Goal: Task Accomplishment & Management: Use online tool/utility

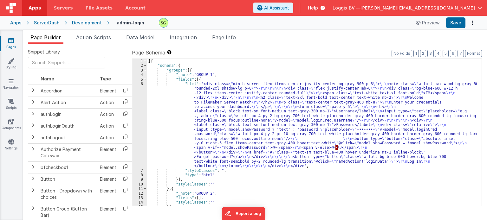
click at [91, 20] on div "Development" at bounding box center [87, 23] width 30 height 6
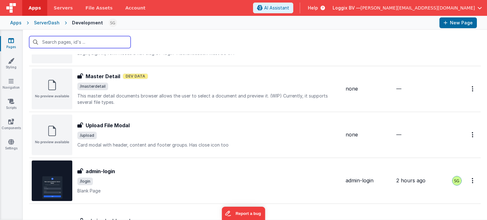
scroll to position [659, 0]
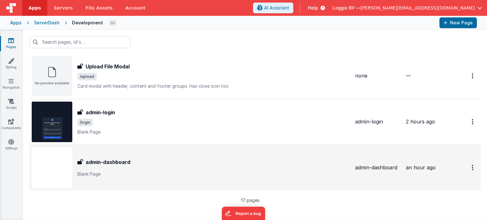
click at [206, 173] on p "Blank Page" at bounding box center [213, 174] width 273 height 6
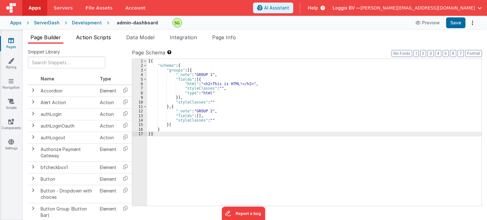
click at [93, 39] on span "Action Scripts" at bounding box center [93, 37] width 35 height 6
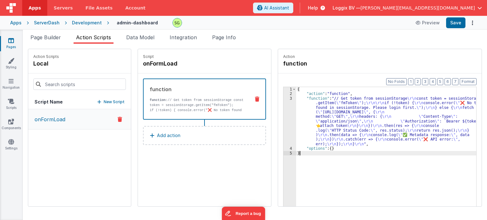
click at [284, 99] on div "3" at bounding box center [290, 121] width 13 height 50
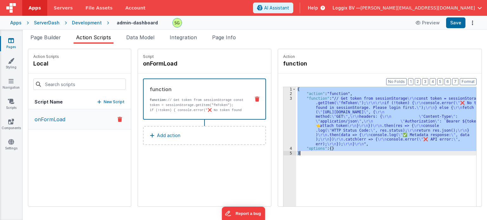
click at [284, 99] on div "3" at bounding box center [290, 121] width 13 height 50
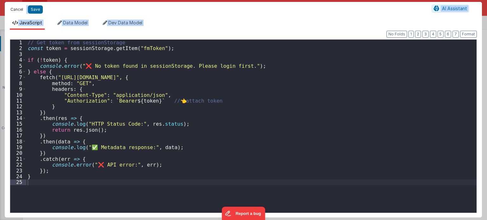
click at [19, 9] on button "Cancel" at bounding box center [16, 9] width 19 height 9
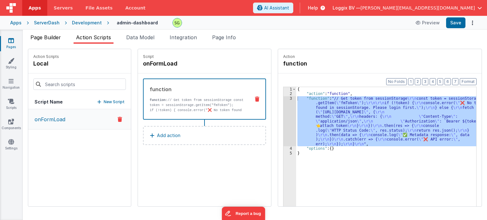
click at [44, 37] on span "Page Builder" at bounding box center [45, 37] width 30 height 6
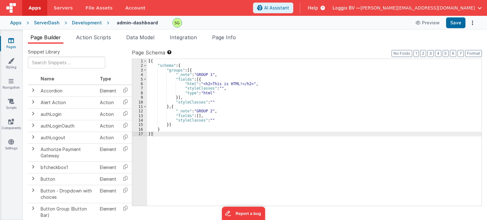
click at [94, 24] on div "Development" at bounding box center [87, 23] width 30 height 6
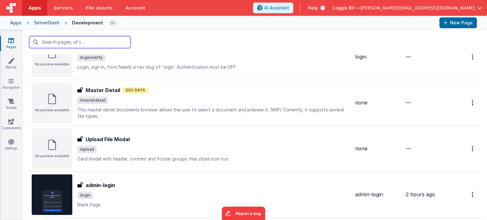
scroll to position [659, 0]
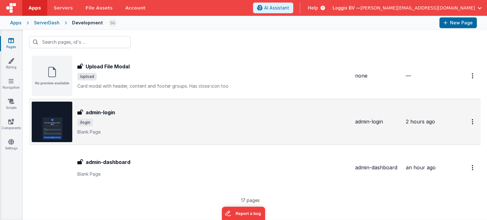
click at [167, 125] on span "/login" at bounding box center [213, 123] width 273 height 8
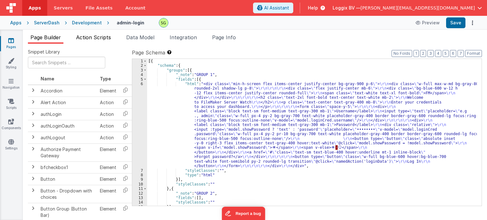
click at [106, 37] on span "Action Scripts" at bounding box center [93, 37] width 35 height 6
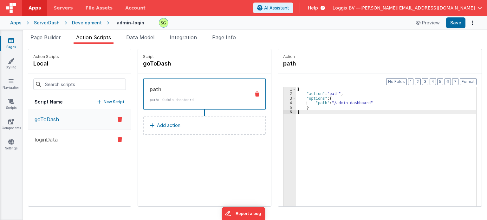
click at [79, 139] on button "loginData" at bounding box center [79, 140] width 103 height 21
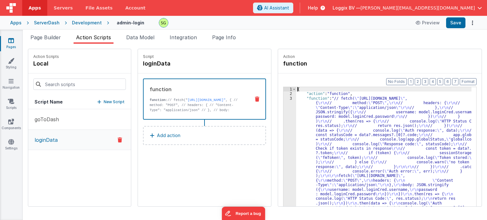
click at [285, 99] on div "3" at bounding box center [290, 173] width 13 height 155
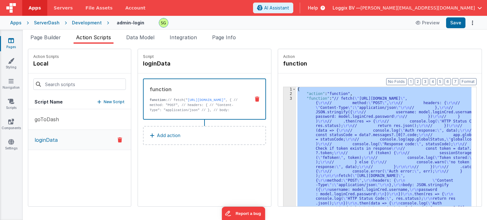
click at [285, 99] on div "3" at bounding box center [290, 173] width 13 height 155
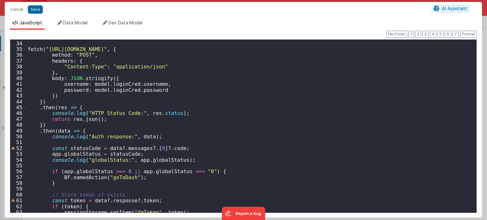
scroll to position [192, 0]
click at [12, 6] on button "Cancel" at bounding box center [16, 9] width 19 height 9
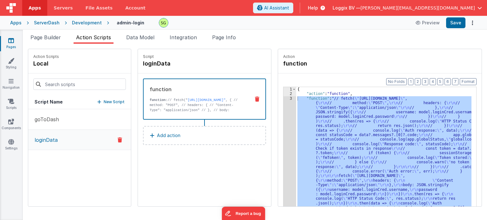
click at [82, 25] on div "Development" at bounding box center [87, 23] width 30 height 6
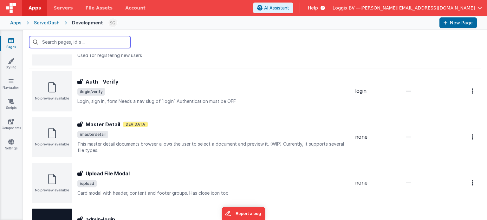
scroll to position [659, 0]
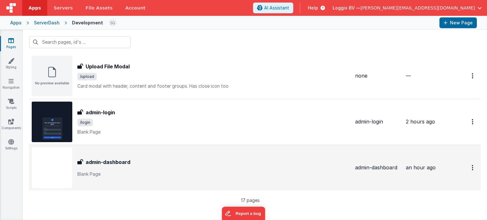
click at [159, 163] on div "admin-dashboard" at bounding box center [213, 163] width 273 height 8
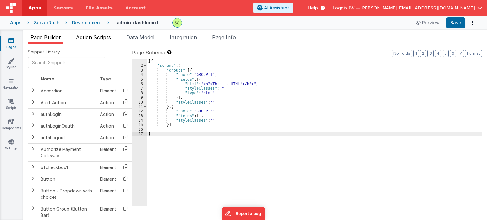
click at [108, 41] on li "Action Scripts" at bounding box center [94, 39] width 40 height 10
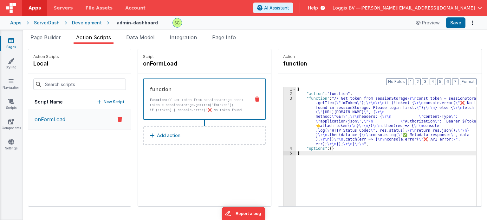
click at [285, 100] on div "3" at bounding box center [290, 121] width 13 height 50
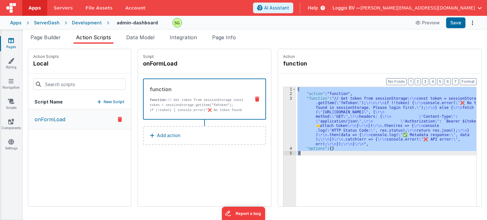
click at [285, 100] on div "3" at bounding box center [290, 121] width 13 height 50
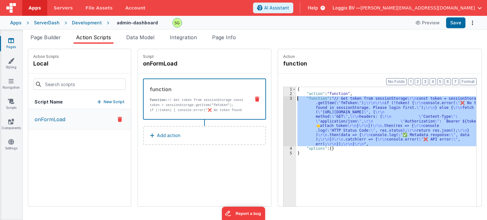
click at [285, 100] on div "3" at bounding box center [290, 121] width 13 height 50
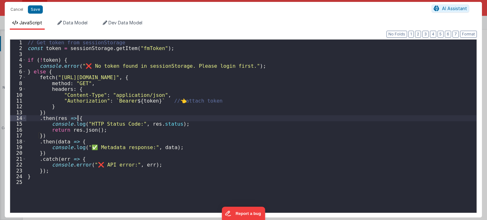
click at [230, 121] on div "// Get token from sessionStorage const token = sessionStorage . getItem ( "fmTo…" at bounding box center [251, 133] width 451 height 186
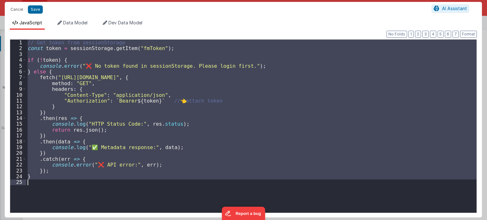
click at [62, 76] on div "// Get token from sessionStorage const token = sessionStorage . getItem ( "fmTo…" at bounding box center [251, 127] width 450 height 174
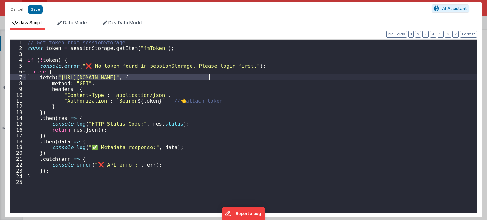
drag, startPoint x: 57, startPoint y: 76, endPoint x: 209, endPoint y: 79, distance: 151.7
click at [209, 79] on div "// Get token from sessionStorage const token = sessionStorage . getItem ( "fmTo…" at bounding box center [251, 133] width 451 height 186
click at [10, 9] on button "Cancel" at bounding box center [16, 9] width 19 height 9
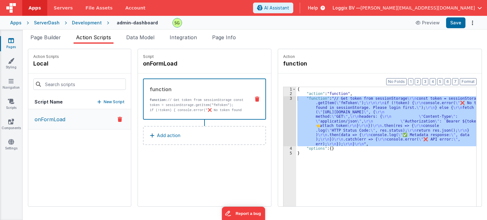
click at [88, 22] on div "Development" at bounding box center [87, 23] width 30 height 6
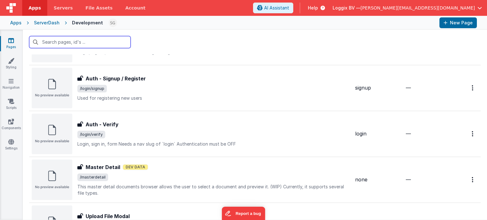
scroll to position [659, 0]
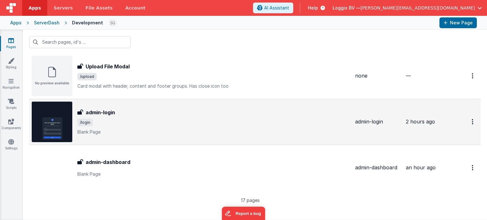
click at [214, 119] on span "/login" at bounding box center [213, 123] width 273 height 8
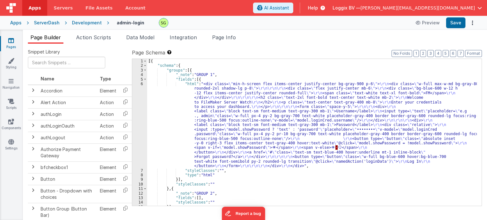
scroll to position [12, 0]
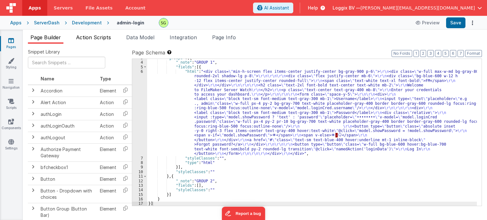
click at [83, 36] on span "Action Scripts" at bounding box center [93, 37] width 35 height 6
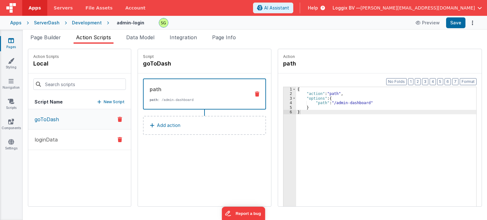
click at [63, 143] on button "loginData" at bounding box center [79, 140] width 103 height 21
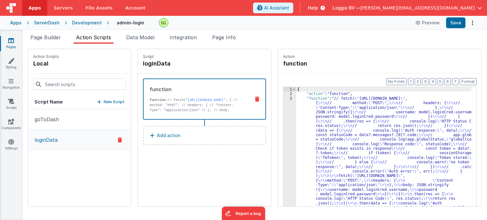
click at [284, 98] on div "3" at bounding box center [290, 173] width 13 height 155
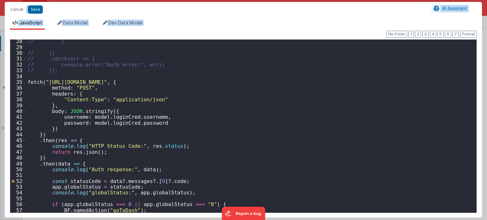
scroll to position [170, 0]
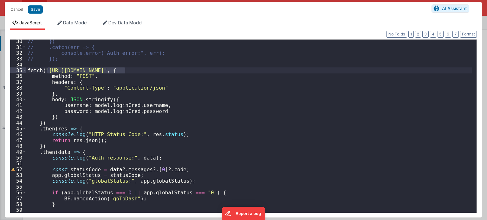
drag, startPoint x: 47, startPoint y: 70, endPoint x: 126, endPoint y: 72, distance: 78.7
click at [126, 72] on div "// }) // .catch(err => { // console.error("Auth error:", err); // }); fetch ( "…" at bounding box center [249, 131] width 446 height 186
click at [18, 9] on button "Cancel" at bounding box center [16, 9] width 19 height 9
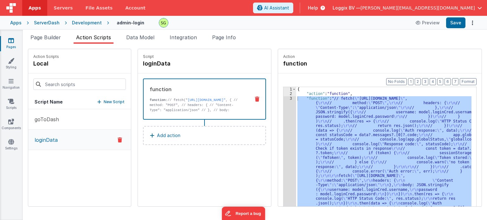
click at [77, 23] on div "Development" at bounding box center [87, 23] width 30 height 6
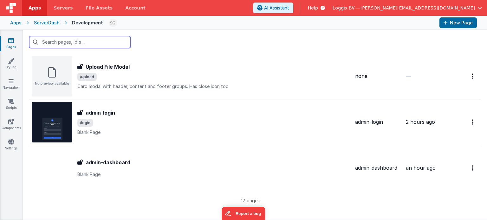
scroll to position [659, 0]
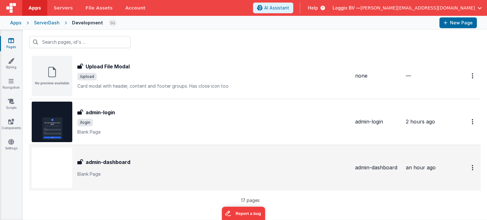
click at [157, 171] on p "Blank Page" at bounding box center [213, 174] width 273 height 6
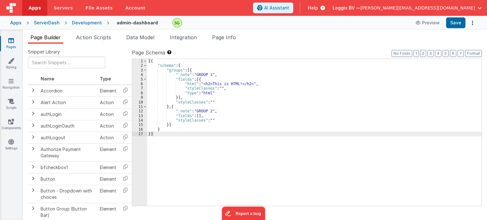
click at [96, 33] on div "Page Builder Action Scripts Data Model Integration Page Info Snippet Library Na…" at bounding box center [255, 125] width 464 height 191
click at [96, 35] on span "Action Scripts" at bounding box center [93, 37] width 35 height 6
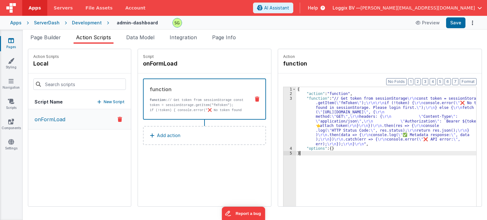
click at [284, 101] on div "3" at bounding box center [290, 121] width 13 height 50
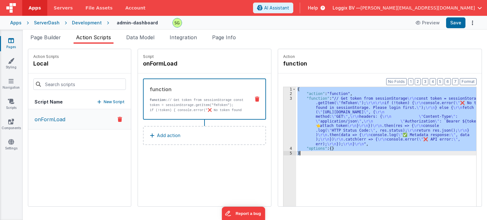
click at [284, 101] on div "3" at bounding box center [290, 121] width 13 height 50
click at [284, 99] on div "3" at bounding box center [290, 121] width 13 height 50
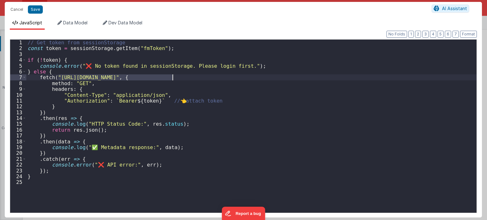
drag, startPoint x: 58, startPoint y: 76, endPoint x: 203, endPoint y: 77, distance: 144.7
click at [203, 77] on div "// Get token from sessionStorage const token = sessionStorage . getItem ( "fmTo…" at bounding box center [251, 133] width 451 height 186
click at [141, 81] on div "// Get token from sessionStorage const token = sessionStorage . getItem ( "fmTo…" at bounding box center [251, 133] width 451 height 186
drag, startPoint x: 58, startPoint y: 76, endPoint x: 213, endPoint y: 77, distance: 154.8
click at [213, 77] on div "// Get token from sessionStorage const token = sessionStorage . getItem ( "fmTo…" at bounding box center [251, 133] width 451 height 186
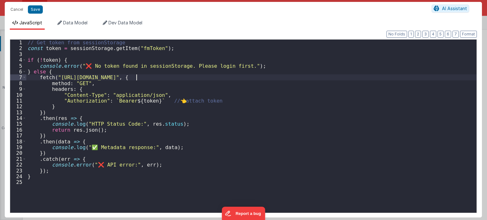
click at [137, 76] on div "// Get token from sessionStorage const token = sessionStorage . getItem ( "fmTo…" at bounding box center [251, 133] width 451 height 186
drag, startPoint x: 58, startPoint y: 76, endPoint x: 201, endPoint y: 78, distance: 142.5
click at [201, 78] on div "// Get token from sessionStorage const token = sessionStorage . getItem ( "fmTo…" at bounding box center [251, 133] width 451 height 186
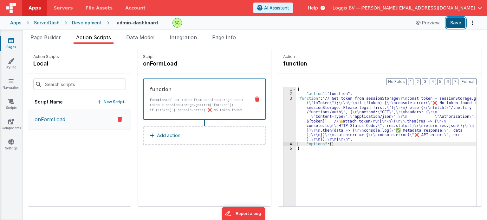
click at [457, 25] on button "Save" at bounding box center [455, 22] width 19 height 11
click at [78, 24] on div "Development" at bounding box center [87, 23] width 30 height 6
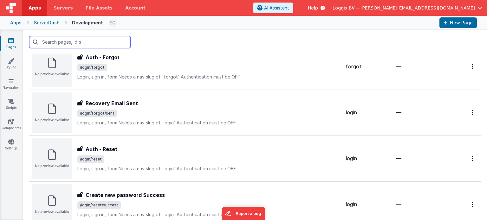
scroll to position [659, 0]
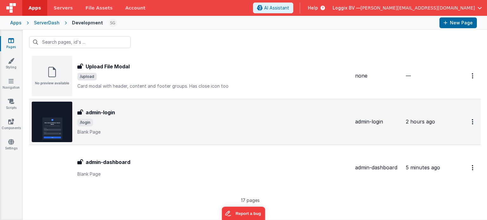
click at [153, 121] on span "/login" at bounding box center [213, 123] width 273 height 8
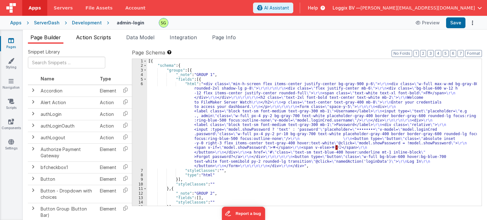
click at [107, 40] on span "Action Scripts" at bounding box center [93, 37] width 35 height 6
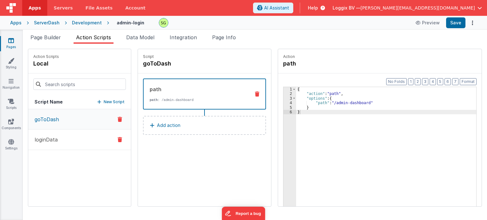
click at [61, 137] on button "loginData" at bounding box center [79, 140] width 103 height 21
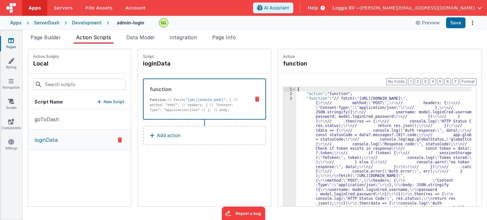
click at [285, 99] on div "3" at bounding box center [290, 173] width 13 height 155
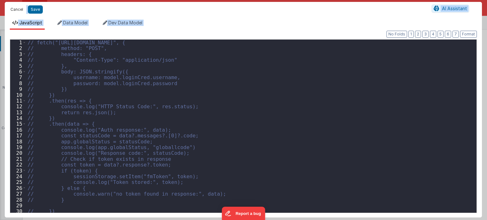
click at [12, 9] on button "Cancel" at bounding box center [16, 9] width 19 height 9
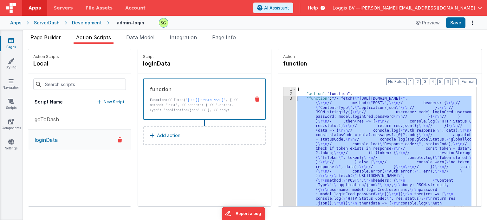
click at [53, 40] on span "Page Builder" at bounding box center [45, 37] width 30 height 6
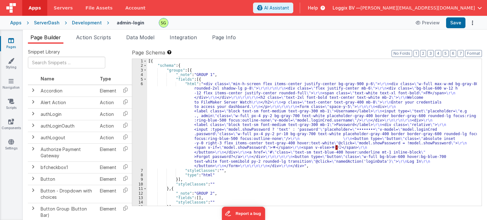
click at [93, 22] on div "Development" at bounding box center [87, 23] width 30 height 6
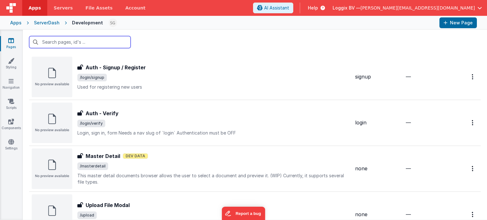
scroll to position [659, 0]
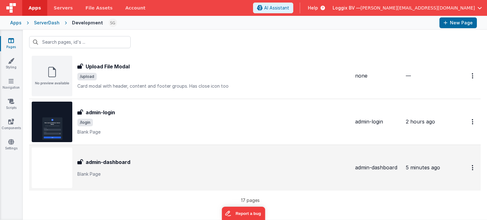
click at [176, 160] on div "admin-dashboard" at bounding box center [213, 163] width 273 height 8
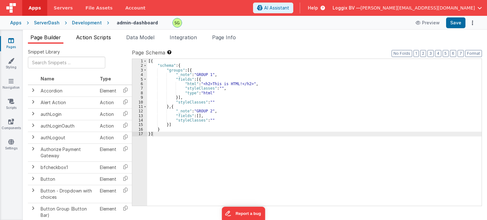
click at [105, 40] on span "Action Scripts" at bounding box center [93, 37] width 35 height 6
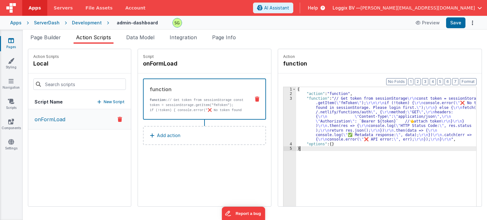
click at [284, 98] on div "3" at bounding box center [290, 119] width 13 height 46
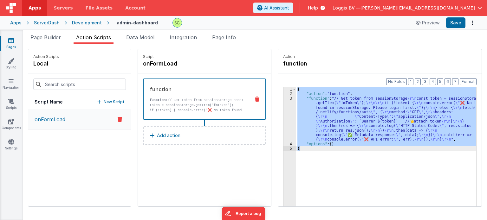
click at [284, 98] on div "3" at bounding box center [290, 119] width 13 height 46
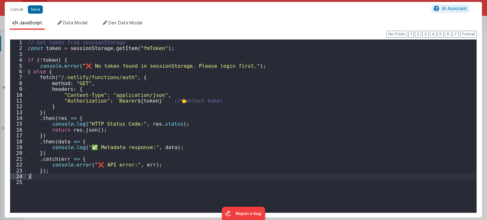
click at [180, 177] on div "// Get token from sessionStorage const token = sessionStorage . getItem ( "fmTo…" at bounding box center [251, 133] width 451 height 186
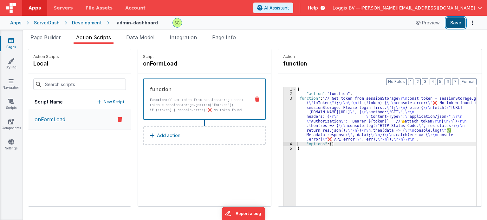
click at [454, 22] on button "Save" at bounding box center [455, 22] width 19 height 11
click at [50, 39] on span "Page Builder" at bounding box center [45, 37] width 30 height 6
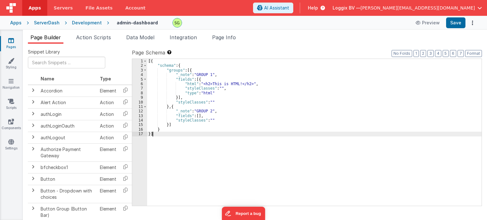
click at [142, 84] on div "6" at bounding box center [139, 84] width 15 height 4
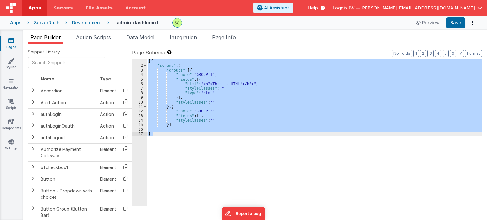
click at [142, 84] on div "6" at bounding box center [139, 84] width 15 height 4
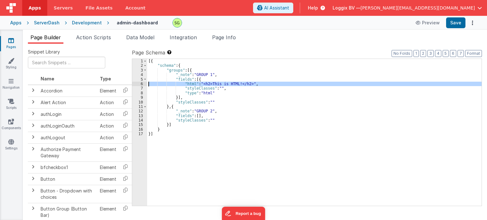
click at [142, 84] on div "6" at bounding box center [139, 84] width 15 height 4
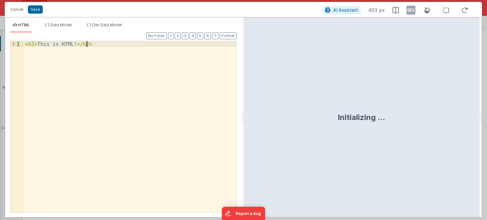
click at [96, 44] on div "< h2 > This is HTML! </ h2 >" at bounding box center [130, 133] width 213 height 184
click at [22, 7] on button "Cancel" at bounding box center [16, 9] width 19 height 9
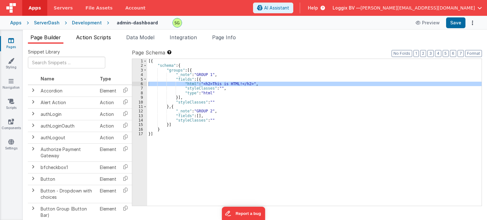
click at [107, 40] on span "Action Scripts" at bounding box center [93, 37] width 35 height 6
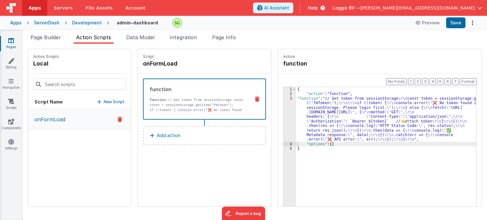
click at [284, 99] on div "3" at bounding box center [290, 119] width 13 height 46
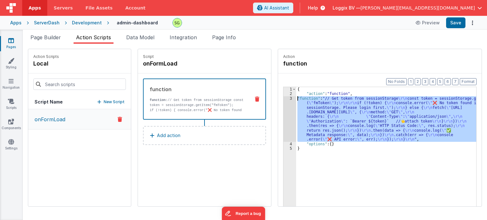
click at [284, 99] on div "3" at bounding box center [290, 119] width 13 height 46
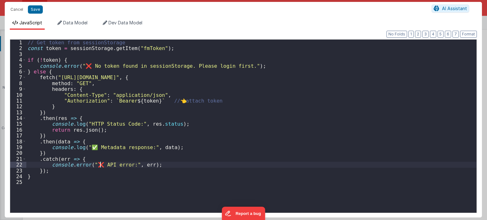
click at [99, 167] on div "// Get token from sessionStorage const token = sessionStorage . getItem ( "fmTo…" at bounding box center [251, 133] width 451 height 186
click at [94, 146] on div "// Get token from sessionStorage const token = sessionStorage . getItem ( "fmTo…" at bounding box center [251, 133] width 451 height 186
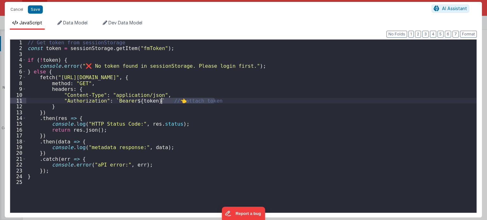
drag, startPoint x: 225, startPoint y: 101, endPoint x: 161, endPoint y: 102, distance: 63.8
click at [161, 102] on div "// Get token from sessionStorage const token = sessionStorage . getItem ( "fmTo…" at bounding box center [251, 133] width 451 height 186
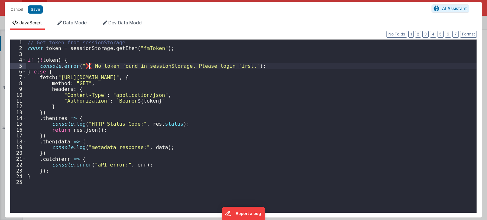
click at [89, 66] on div "// Get token from sessionStorage const token = sessionStorage . getItem ( "fmTo…" at bounding box center [251, 133] width 451 height 186
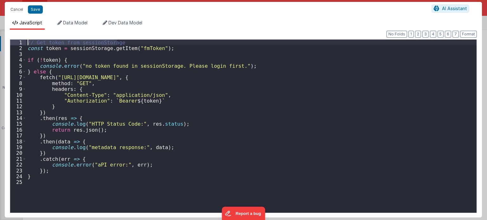
drag, startPoint x: 123, startPoint y: 42, endPoint x: 21, endPoint y: 42, distance: 102.2
click at [21, 42] on div "1 2 3 4 5 6 7 8 9 10 11 12 13 14 15 16 17 18 19 20 21 22 23 24 25 // Get token …" at bounding box center [243, 126] width 467 height 174
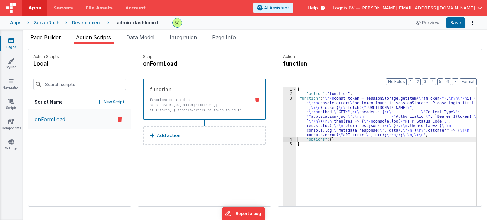
click at [50, 35] on span "Page Builder" at bounding box center [45, 37] width 30 height 6
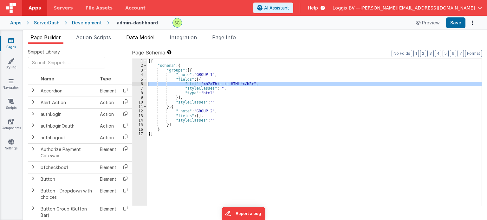
click at [130, 36] on span "Data Model" at bounding box center [140, 37] width 28 height 6
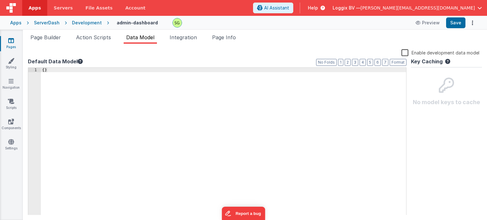
click at [43, 71] on div "{ }" at bounding box center [223, 146] width 365 height 157
click at [43, 70] on div "{ }" at bounding box center [223, 146] width 365 height 157
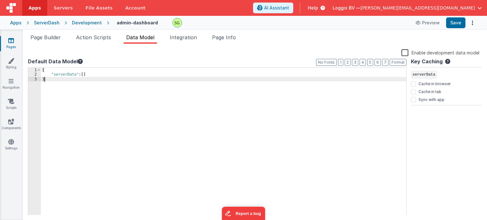
click at [51, 81] on div "{ "serverData" : [ ] }" at bounding box center [223, 146] width 365 height 157
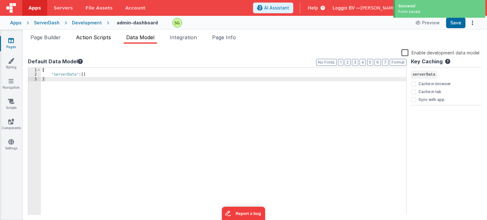
click at [101, 40] on span "Action Scripts" at bounding box center [93, 37] width 35 height 6
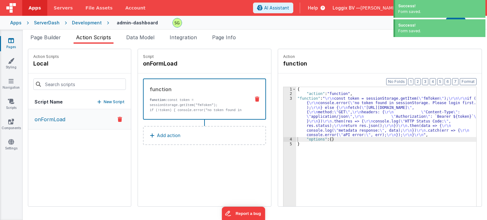
click at [285, 98] on div "3" at bounding box center [290, 116] width 13 height 41
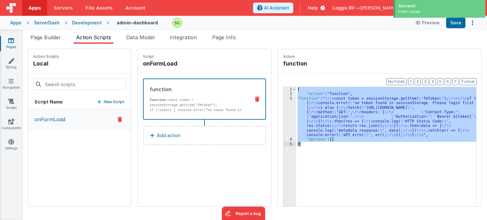
click at [285, 98] on div "3" at bounding box center [290, 116] width 13 height 41
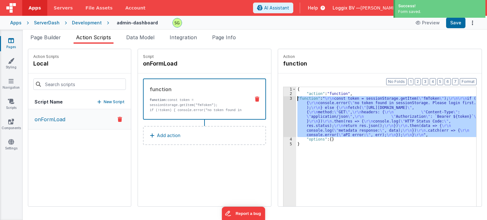
click at [285, 98] on div "3" at bounding box center [290, 116] width 13 height 41
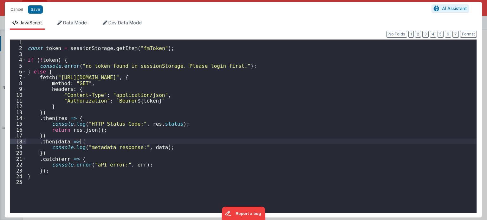
click at [169, 143] on div "const token = sessionStorage . getItem ( "fmToken" ) ; if ( ! token ) { console…" at bounding box center [251, 133] width 451 height 186
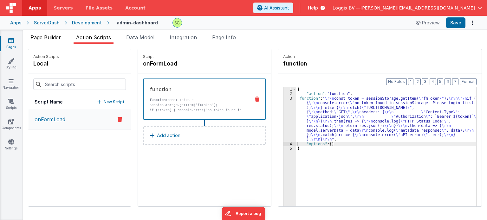
click at [50, 35] on span "Page Builder" at bounding box center [45, 37] width 30 height 6
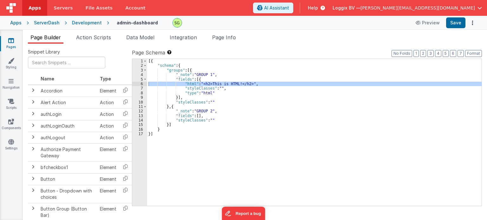
click at [86, 22] on div "Development" at bounding box center [87, 23] width 30 height 6
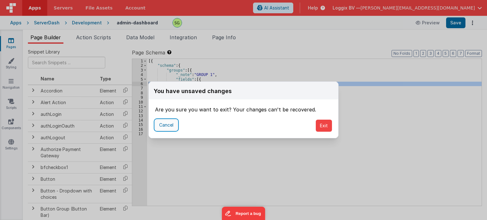
click at [161, 125] on button "Cancel" at bounding box center [166, 125] width 23 height 11
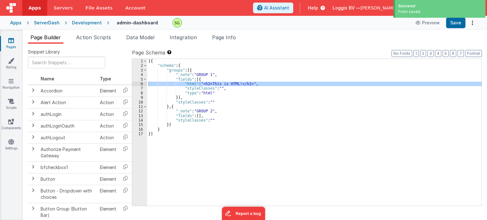
click at [90, 23] on div "Development" at bounding box center [87, 23] width 30 height 6
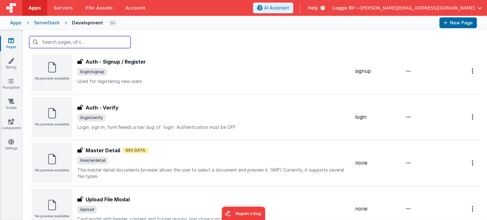
scroll to position [659, 0]
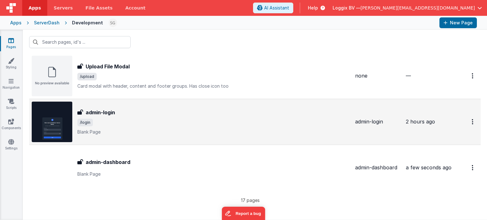
click at [169, 127] on div "admin-login admin-login /login Blank Page" at bounding box center [213, 122] width 273 height 27
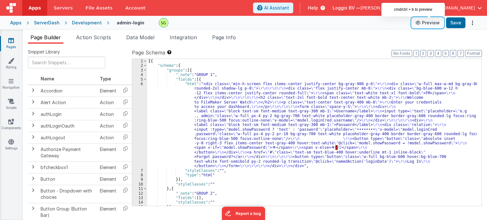
click at [424, 23] on button "Preview" at bounding box center [428, 23] width 32 height 10
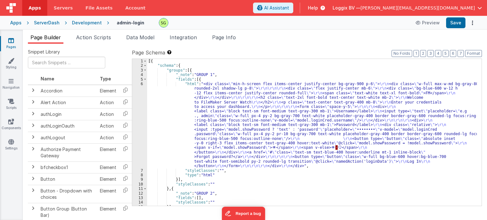
click at [79, 25] on div "Development" at bounding box center [87, 23] width 30 height 6
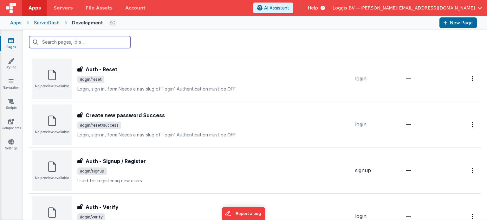
scroll to position [659, 0]
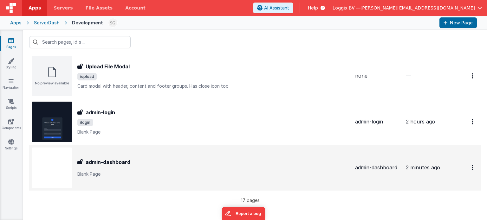
click at [169, 160] on div "admin-dashboard" at bounding box center [213, 163] width 273 height 8
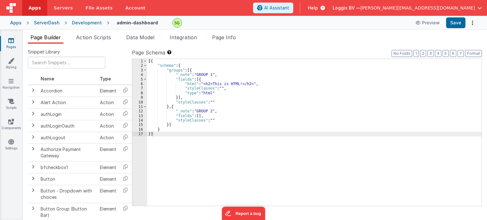
click at [89, 38] on span "Action Scripts" at bounding box center [93, 37] width 35 height 6
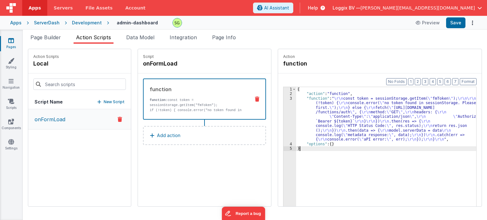
click at [284, 98] on div "3" at bounding box center [290, 119] width 13 height 46
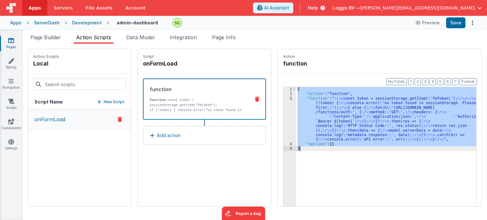
click at [284, 98] on div "3" at bounding box center [290, 119] width 13 height 46
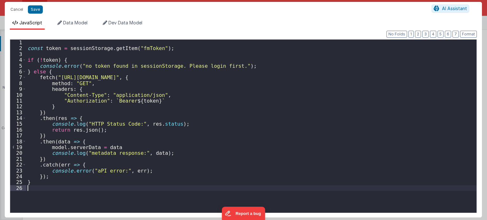
click at [69, 189] on div "const token = sessionStorage . getItem ( "fmToken" ) ; if ( ! token ) { console…" at bounding box center [251, 133] width 451 height 186
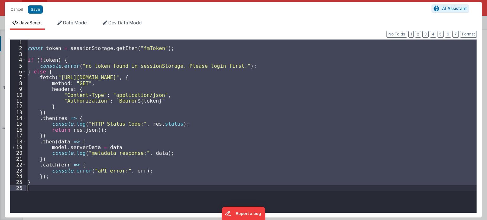
click at [198, 126] on div "const token = sessionStorage . getItem ( "fmToken" ) ; if ( ! token ) { console…" at bounding box center [251, 127] width 450 height 174
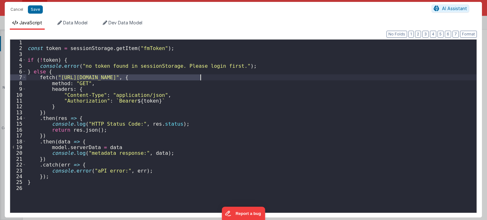
drag, startPoint x: 57, startPoint y: 77, endPoint x: 201, endPoint y: 79, distance: 144.0
click at [201, 79] on div "const token = sessionStorage . getItem ( "fmToken" ) ; if ( ! token ) { console…" at bounding box center [251, 133] width 451 height 186
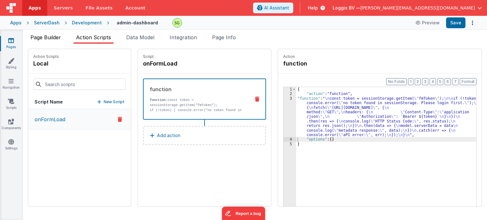
click at [50, 39] on span "Page Builder" at bounding box center [45, 37] width 30 height 6
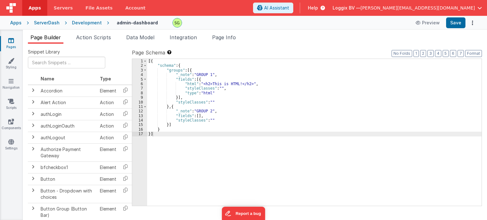
click at [142, 83] on div "6" at bounding box center [139, 84] width 15 height 4
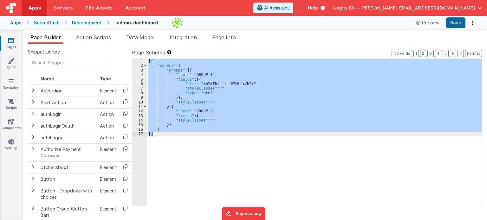
click at [142, 83] on div "6" at bounding box center [139, 84] width 15 height 4
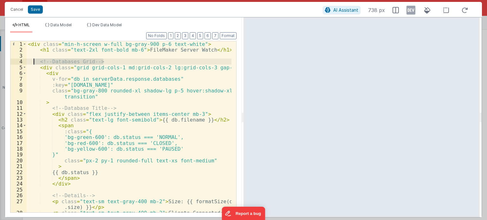
drag, startPoint x: 109, startPoint y: 61, endPoint x: 34, endPoint y: 62, distance: 74.6
click at [34, 62] on div "< div class = "min-h-screen w-full bg-gray-900 p-6 text-white" > < h1 class = "…" at bounding box center [129, 135] width 205 height 189
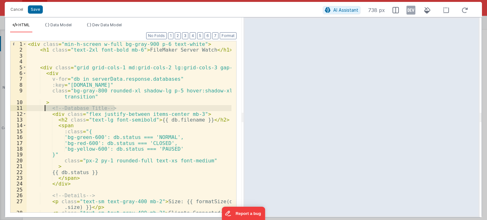
drag, startPoint x: 124, startPoint y: 108, endPoint x: 46, endPoint y: 108, distance: 78.0
click at [46, 108] on div "< div class = "min-h-screen w-full bg-gray-900 p-6 text-white" > < h1 class = "…" at bounding box center [129, 135] width 205 height 189
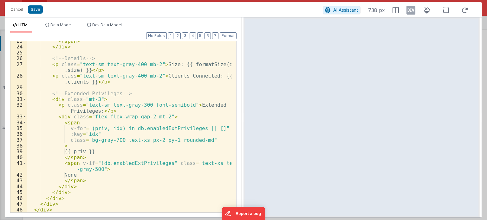
scroll to position [137, 0]
drag, startPoint x: 132, startPoint y: 94, endPoint x: 47, endPoint y: 93, distance: 85.0
click at [47, 93] on div "</ span > </ div > <!-- Details --> < p class = "text-sm text-gray-400 mb-2" > …" at bounding box center [129, 130] width 205 height 184
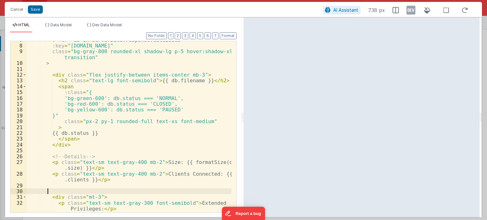
scroll to position [0, 0]
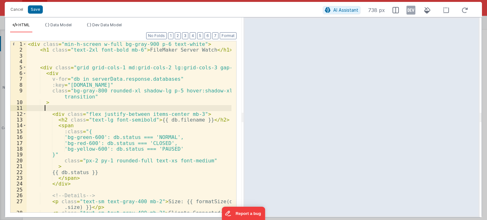
click at [135, 105] on div "< div class = "min-h-screen w-full bg-gray-900 p-6 text-white" > < h1 class = "…" at bounding box center [129, 135] width 205 height 189
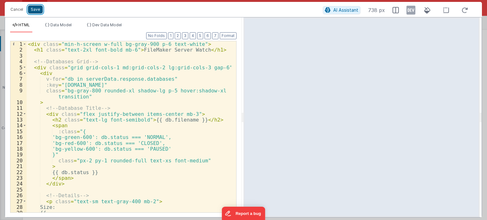
click at [37, 12] on button "Save" at bounding box center [35, 9] width 15 height 8
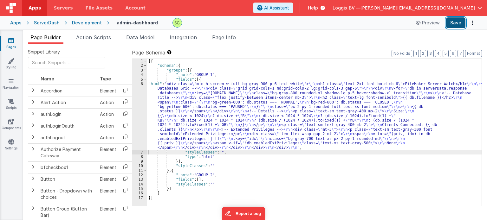
click at [456, 23] on button "Save" at bounding box center [455, 22] width 19 height 11
click at [141, 84] on div "6" at bounding box center [139, 116] width 15 height 69
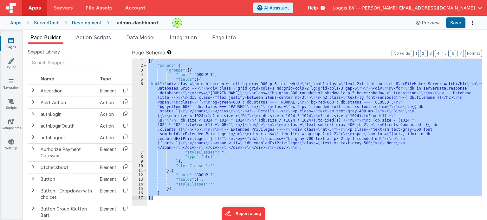
click at [141, 84] on div "6" at bounding box center [139, 116] width 15 height 69
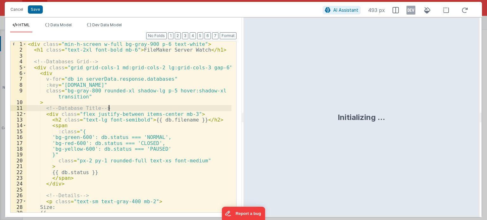
click at [225, 109] on div "< div class = "min-h-screen w-full bg-gray-900 p-6 text-white" > < h1 class = "…" at bounding box center [129, 133] width 205 height 184
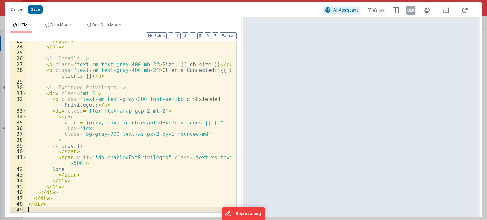
scroll to position [137, 0]
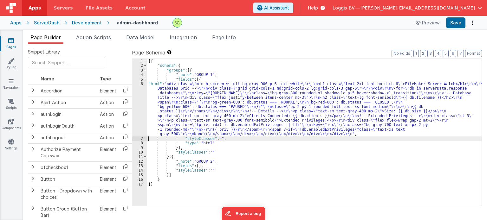
click at [141, 85] on div "6" at bounding box center [139, 109] width 15 height 55
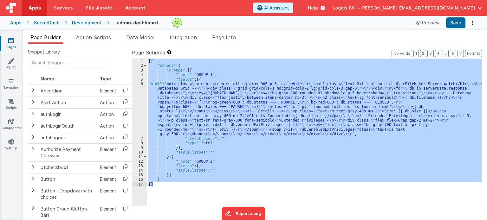
click at [141, 85] on div "6" at bounding box center [139, 109] width 15 height 55
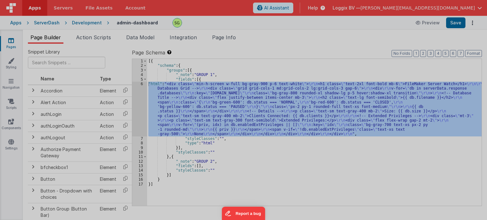
click at [141, 85] on div "< div class = "min-h-screen w-full bg-gray-900 p-6 text-white" > < h1 class = "…" at bounding box center [129, 132] width 205 height 195
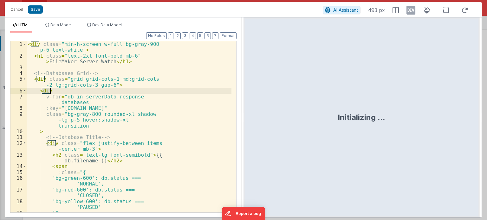
click at [141, 85] on div "< div class = "min-h-screen w-full bg-gray-900 p-6 text-white" > < h1 class = "…" at bounding box center [129, 138] width 205 height 195
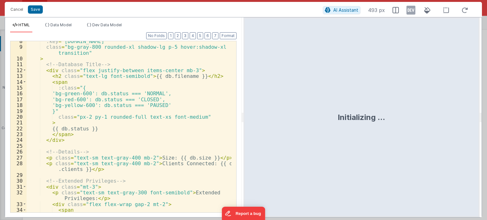
scroll to position [0, 0]
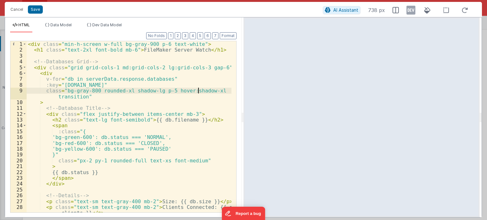
click at [198, 92] on div "< div class = "min-h-screen w-full bg-gray-900 p-6 text-white" > < h1 class = "…" at bounding box center [129, 133] width 205 height 184
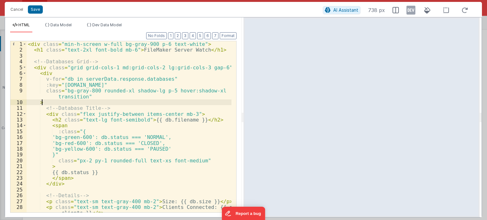
click at [199, 102] on div "< div class = "min-h-screen w-full bg-gray-900 p-6 text-white" > < h1 class = "…" at bounding box center [129, 133] width 205 height 184
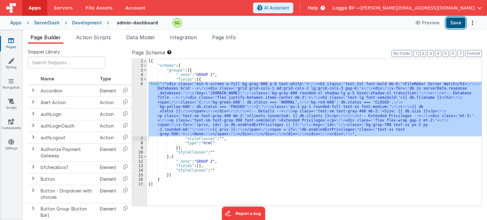
click at [454, 24] on button "Save" at bounding box center [455, 22] width 19 height 11
click at [142, 85] on div "6" at bounding box center [139, 109] width 15 height 55
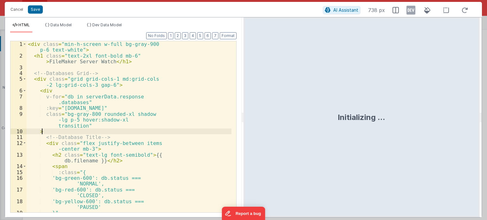
click at [187, 131] on div "< div class = "min-h-screen w-full bg-gray-900 p-6 text-white" > < h1 class = "…" at bounding box center [129, 138] width 205 height 195
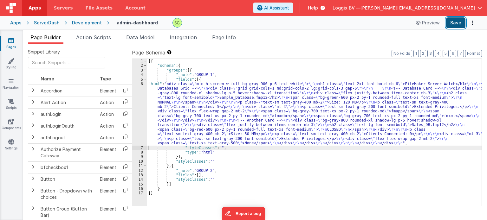
click at [457, 28] on button "Save" at bounding box center [455, 22] width 19 height 11
click at [142, 84] on div "6" at bounding box center [139, 114] width 15 height 64
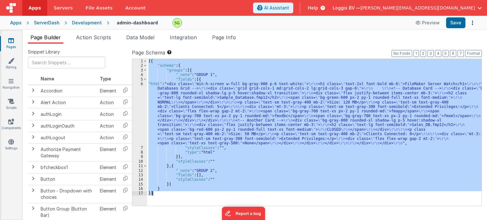
click at [142, 84] on div "6" at bounding box center [139, 114] width 15 height 64
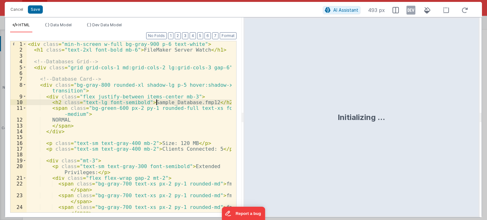
click at [156, 104] on div "< div class = "min-h-screen w-full bg-gray-900 p-6 text-white" > < h1 class = "…" at bounding box center [129, 133] width 205 height 184
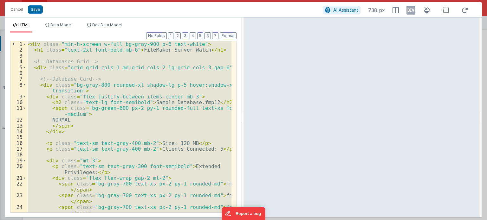
click at [161, 122] on div "< div class = "min-h-screen w-full bg-gray-900 p-6 text-white" > < h1 class = "…" at bounding box center [129, 127] width 205 height 172
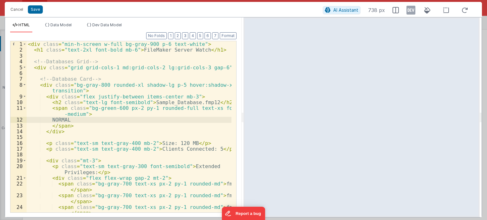
click at [161, 122] on div "< div class = "min-h-screen w-full bg-gray-900 p-6 text-white" > < h1 class = "…" at bounding box center [129, 133] width 205 height 184
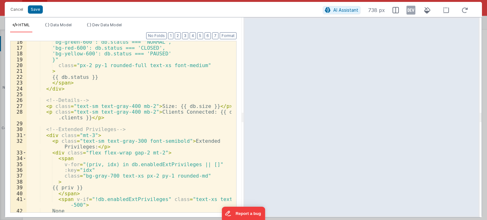
scroll to position [137, 0]
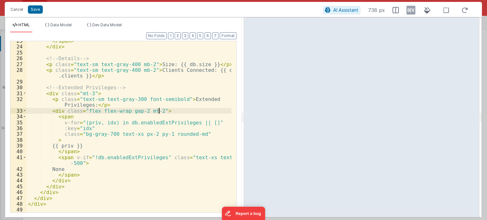
click at [160, 110] on div "</ span > </ div > <!-- Details --> < p class = "text-sm text-gray-400 mb-2" > …" at bounding box center [129, 130] width 205 height 184
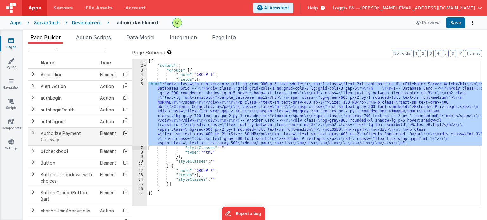
scroll to position [0, 0]
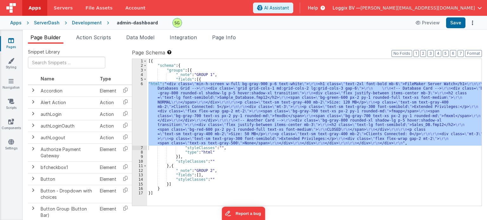
click at [90, 26] on div "Apps ServerDash Development admin-dashboard Preview Save" at bounding box center [243, 23] width 487 height 14
click at [88, 25] on div "Development" at bounding box center [87, 23] width 30 height 6
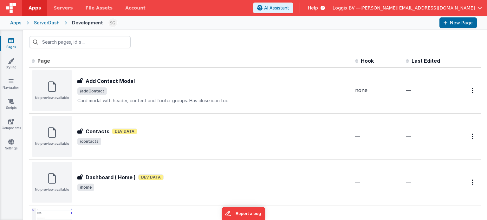
click at [20, 24] on div "Apps" at bounding box center [15, 23] width 11 height 6
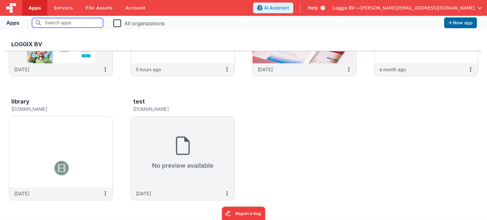
scroll to position [5, 0]
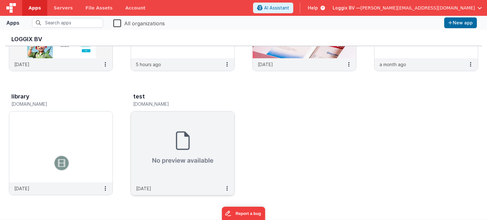
click at [183, 139] on img at bounding box center [182, 147] width 103 height 71
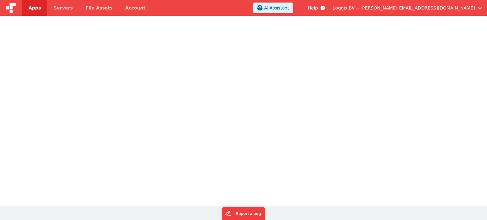
click at [38, 9] on span "Apps" at bounding box center [35, 8] width 12 height 6
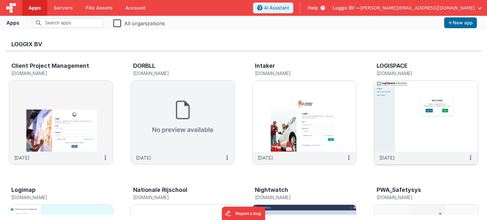
click at [449, 72] on h5 "[DOMAIN_NAME]" at bounding box center [420, 73] width 86 height 5
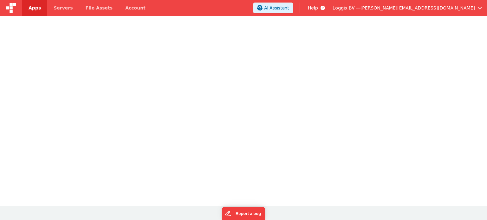
click at [374, 26] on div at bounding box center [243, 21] width 487 height 11
click at [256, 155] on div at bounding box center [243, 110] width 487 height 189
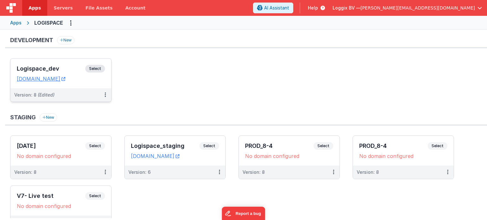
click at [93, 69] on span "Select" at bounding box center [95, 69] width 20 height 8
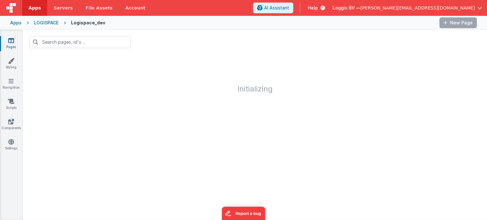
click at [18, 21] on div "Apps" at bounding box center [15, 23] width 11 height 6
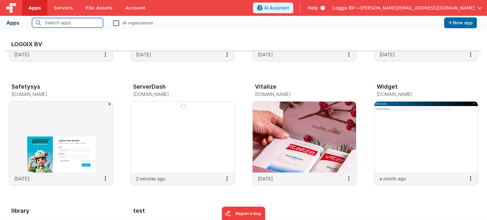
scroll to position [232, 0]
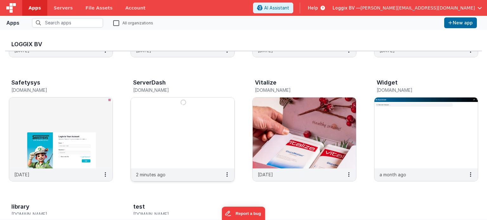
click at [190, 136] on img at bounding box center [182, 133] width 103 height 71
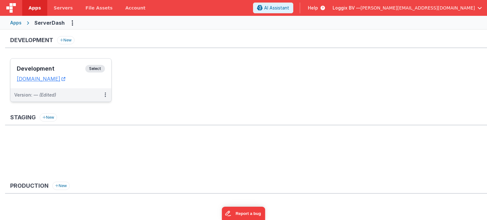
click at [93, 70] on span "Select" at bounding box center [95, 69] width 20 height 8
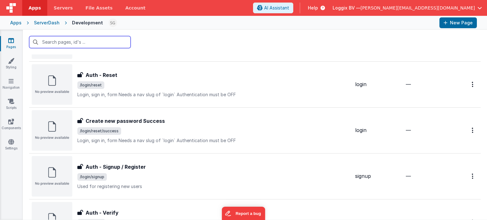
scroll to position [659, 0]
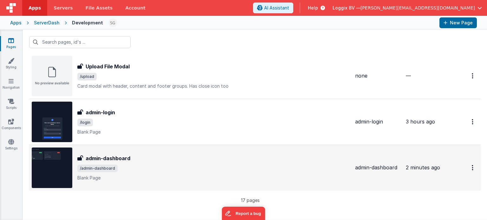
click at [146, 165] on span "/admin-dashboard" at bounding box center [213, 169] width 273 height 8
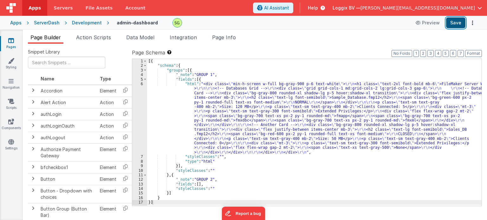
click at [456, 24] on button "Save" at bounding box center [455, 22] width 19 height 11
click at [142, 84] on div "6" at bounding box center [139, 118] width 15 height 73
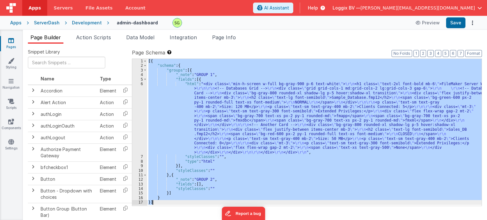
click at [142, 84] on div "6" at bounding box center [139, 118] width 15 height 73
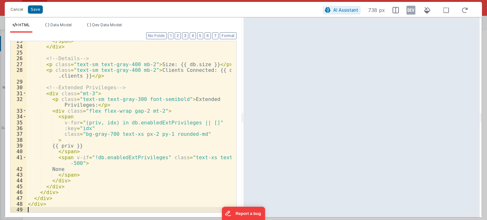
scroll to position [137, 0]
click at [35, 7] on button "Save" at bounding box center [35, 9] width 15 height 8
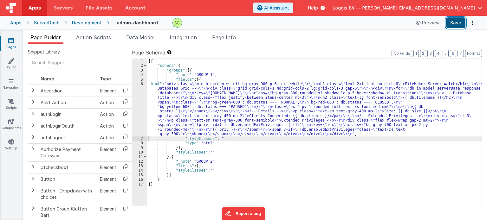
click at [453, 25] on button "Save" at bounding box center [455, 22] width 19 height 11
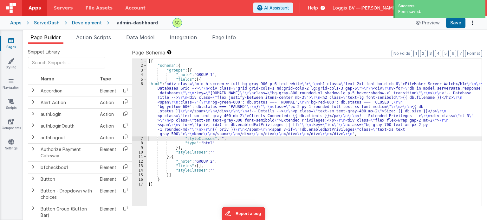
click at [81, 21] on div "Development" at bounding box center [87, 23] width 30 height 6
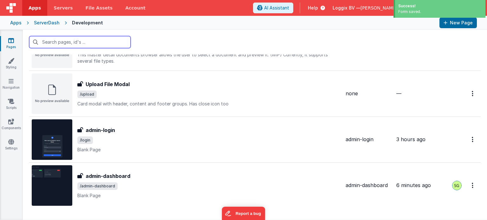
scroll to position [659, 0]
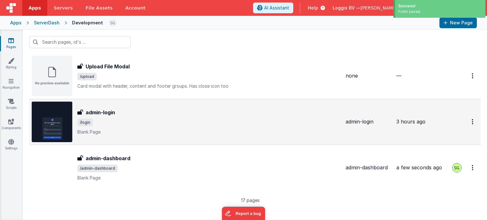
click at [113, 109] on h3 "admin-login" at bounding box center [101, 113] width 30 height 8
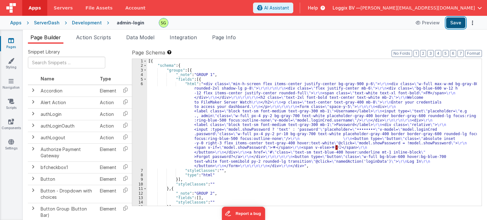
click at [458, 26] on button "Save" at bounding box center [455, 22] width 19 height 11
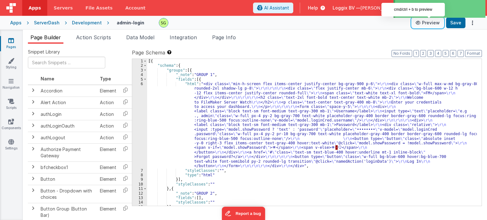
click at [429, 24] on button "Preview" at bounding box center [428, 23] width 32 height 10
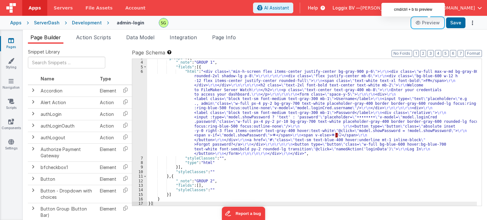
scroll to position [12, 0]
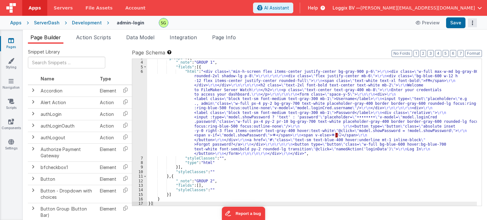
click at [471, 21] on button "Options" at bounding box center [472, 22] width 9 height 9
click at [329, 40] on button at bounding box center [243, 110] width 487 height 220
